Goal: Information Seeking & Learning: Compare options

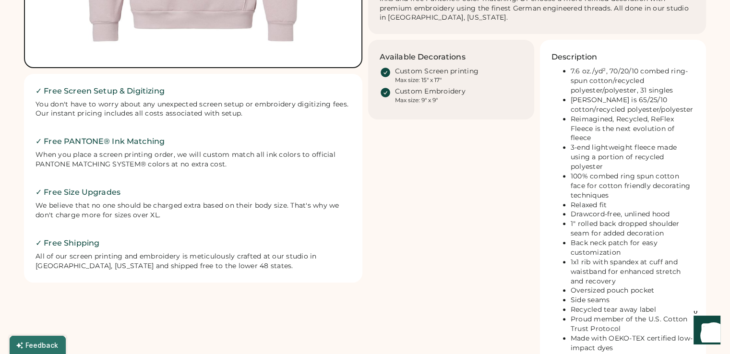
scroll to position [96, 0]
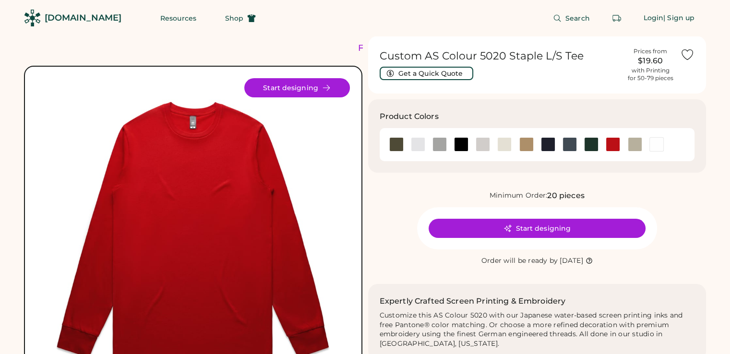
click at [354, 11] on div "Search Login | Sign up" at bounding box center [486, 18] width 438 height 36
